Goal: Information Seeking & Learning: Learn about a topic

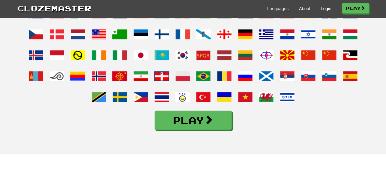
scroll to position [524, 0]
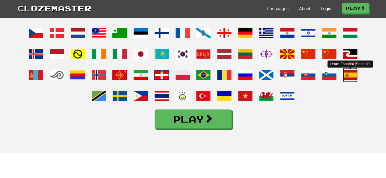
click at [351, 82] on span at bounding box center [350, 75] width 15 height 15
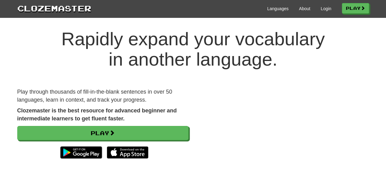
scroll to position [0, 0]
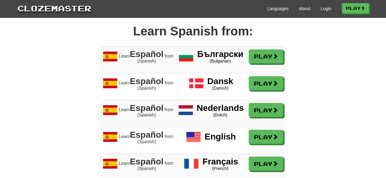
scroll to position [524, 0]
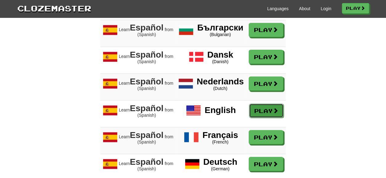
click at [267, 118] on link "Play" at bounding box center [266, 111] width 35 height 14
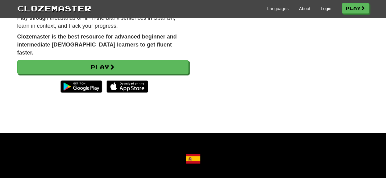
scroll to position [0, 0]
